Goal: Check status: Check status

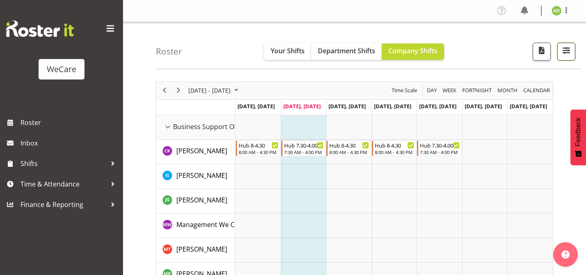
click at [563, 57] on button "button" at bounding box center [567, 52] width 18 height 18
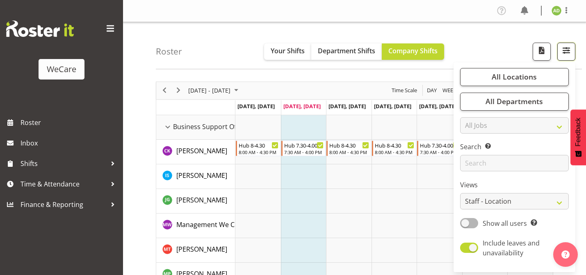
click at [563, 57] on button "button" at bounding box center [567, 52] width 18 height 18
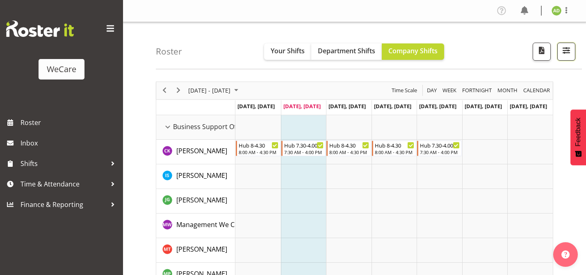
click at [563, 57] on button "button" at bounding box center [567, 52] width 18 height 18
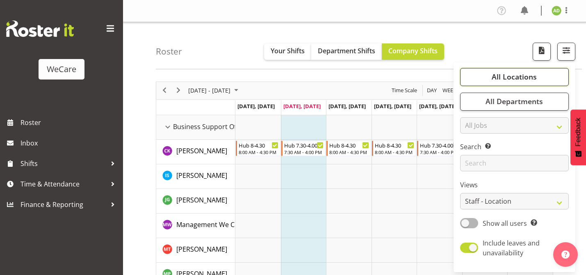
click at [523, 75] on span "All Locations" at bounding box center [514, 77] width 45 height 10
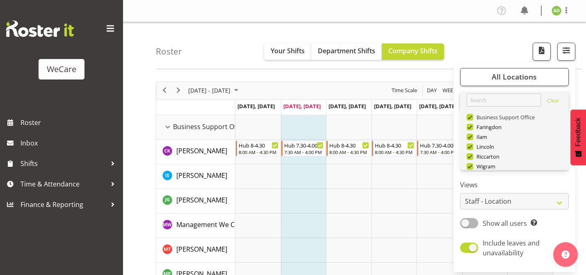
click at [470, 114] on span at bounding box center [470, 117] width 7 height 7
click at [470, 114] on input "Business Support Office" at bounding box center [469, 116] width 5 height 5
checkbox input "false"
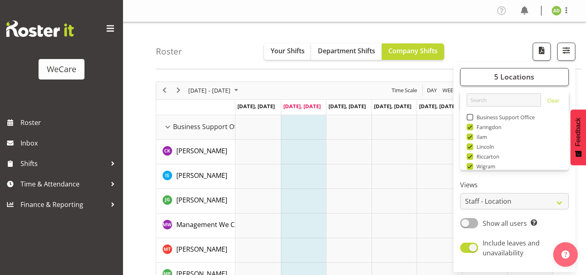
click at [471, 139] on span at bounding box center [470, 137] width 7 height 7
click at [471, 139] on input "Ilam" at bounding box center [469, 136] width 5 height 5
checkbox input "false"
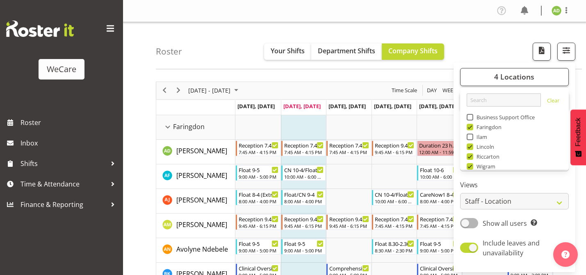
click at [470, 157] on span at bounding box center [470, 156] width 7 height 7
click at [470, 157] on input "Riccarton" at bounding box center [469, 156] width 5 height 5
checkbox input "false"
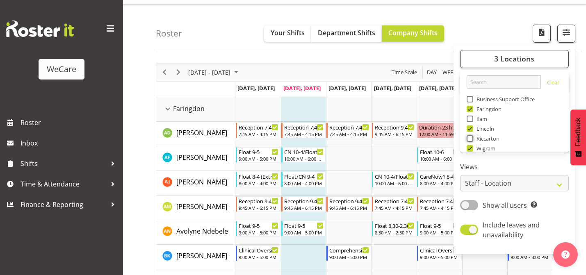
scroll to position [20, 0]
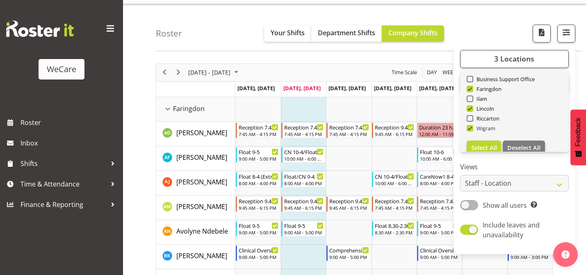
click at [469, 130] on span at bounding box center [470, 128] width 7 height 7
click at [469, 130] on input "Wigram" at bounding box center [469, 128] width 5 height 5
checkbox input "false"
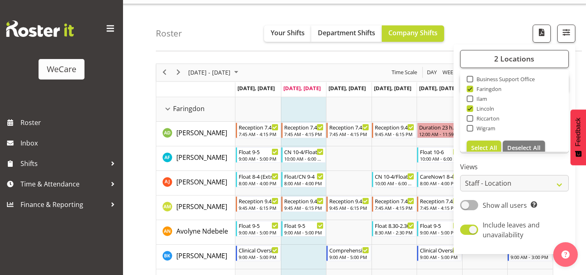
click at [217, 46] on div "Roster Your Shifts Department Shifts Company Shifts 2 Locations Clear Business …" at bounding box center [369, 27] width 426 height 47
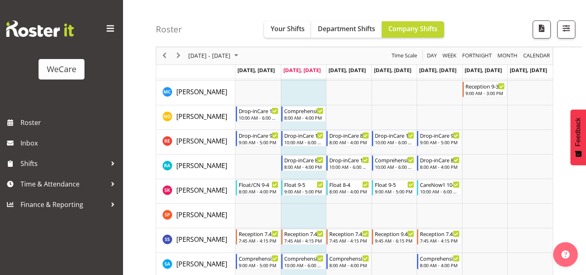
scroll to position [347, 0]
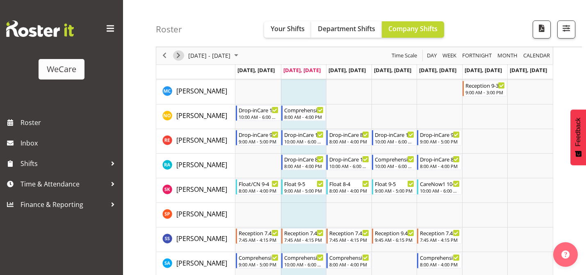
click at [183, 58] on div "next period" at bounding box center [178, 55] width 14 height 17
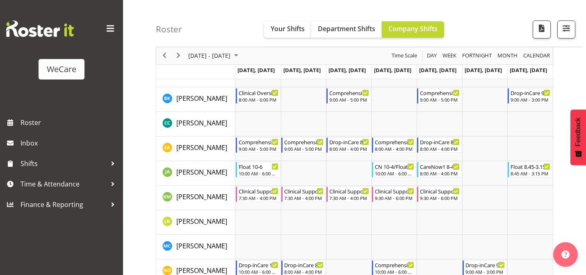
scroll to position [176, 0]
